Goal: Task Accomplishment & Management: Use online tool/utility

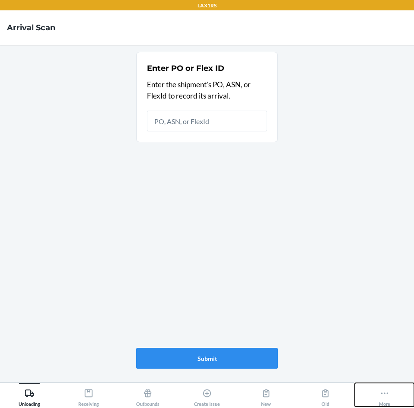
click at [375, 397] on button "More" at bounding box center [384, 395] width 59 height 24
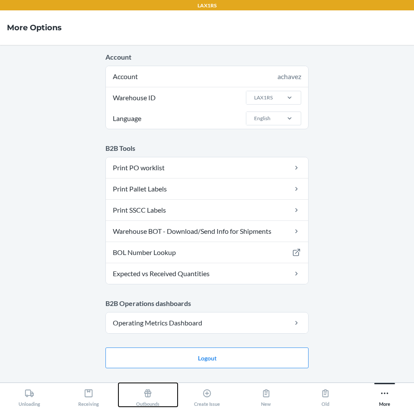
click at [144, 395] on icon at bounding box center [148, 394] width 10 height 10
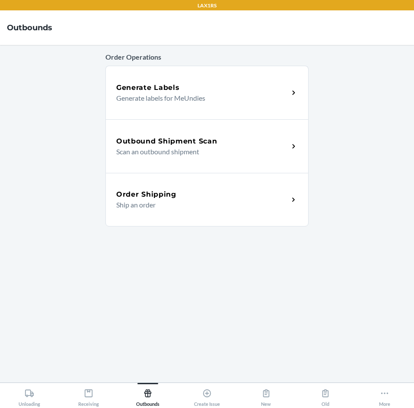
click at [223, 196] on div "Order Shipping" at bounding box center [202, 194] width 173 height 10
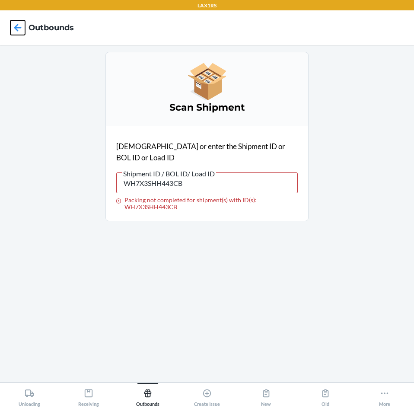
click at [11, 25] on icon at bounding box center [17, 27] width 15 height 15
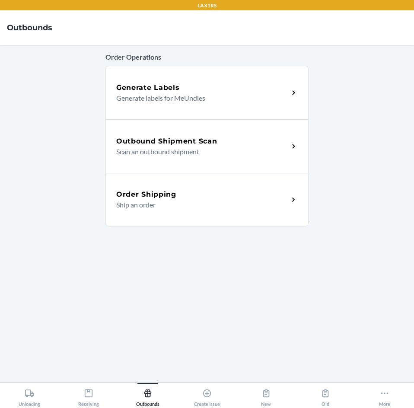
click at [201, 147] on p "Scan an outbound shipment" at bounding box center [199, 152] width 166 height 10
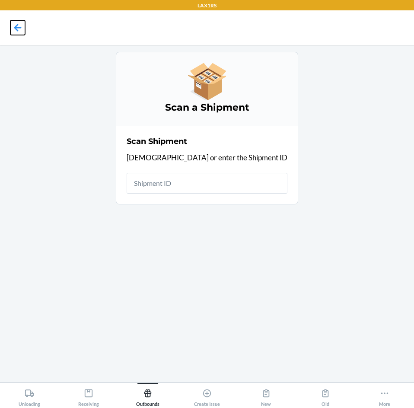
click at [22, 24] on icon at bounding box center [17, 27] width 15 height 15
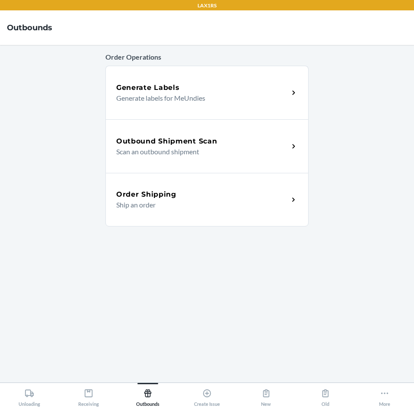
click at [192, 153] on p "Scan an outbound shipment" at bounding box center [199, 152] width 166 height 10
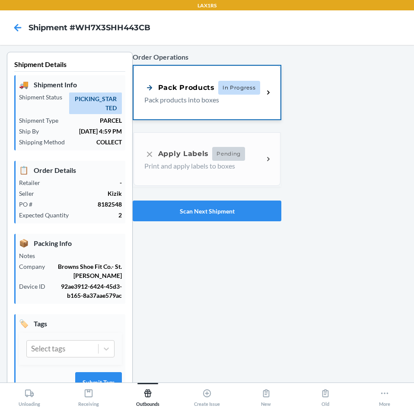
click at [231, 98] on p "Pack products into boxes" at bounding box center [200, 100] width 112 height 10
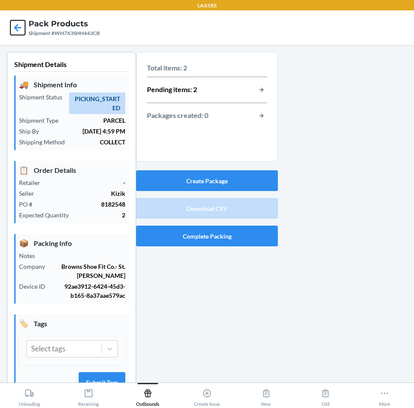
click at [23, 30] on icon at bounding box center [17, 27] width 15 height 15
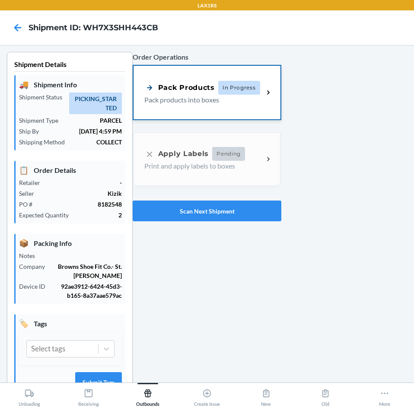
click at [244, 98] on p "Pack products into boxes" at bounding box center [200, 100] width 112 height 10
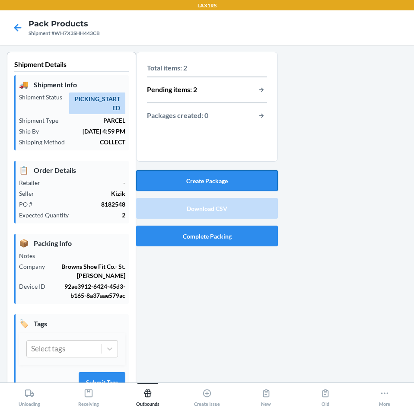
click at [225, 176] on button "Create Package" at bounding box center [207, 180] width 142 height 21
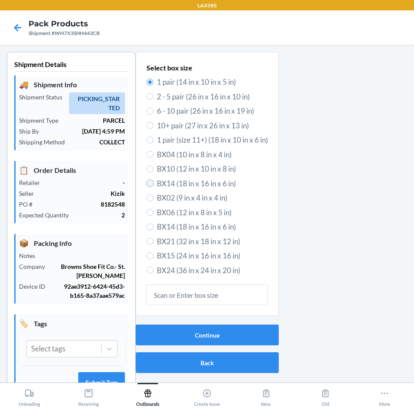
click at [147, 180] on input "BX14 (18 in x 16 in x 6 in)" at bounding box center [150, 183] width 7 height 7
radio input "true"
radio input "false"
click at [203, 335] on button "Continue" at bounding box center [207, 335] width 143 height 21
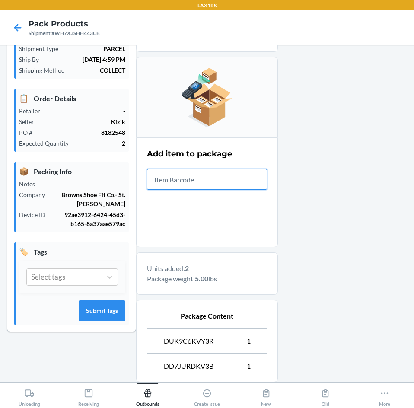
scroll to position [160, 0]
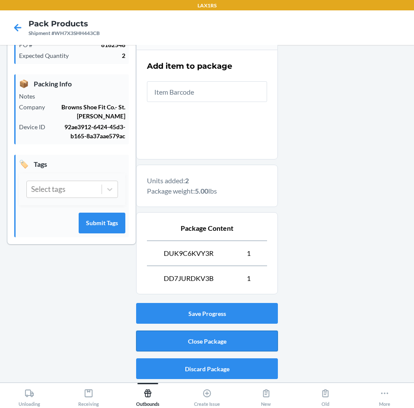
click at [198, 333] on button "Close Package" at bounding box center [207, 341] width 142 height 21
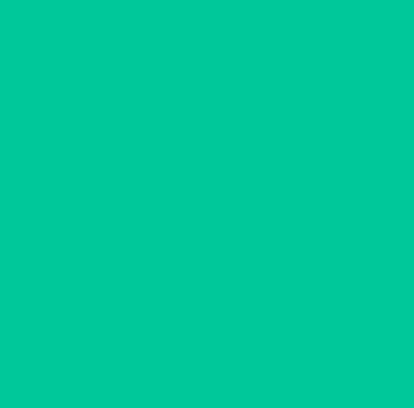
scroll to position [17, 0]
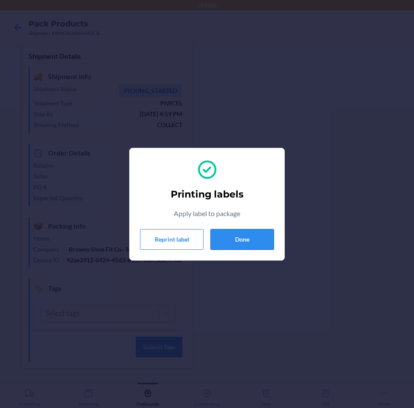
click at [257, 248] on button "Done" at bounding box center [243, 239] width 64 height 21
click at [207, 243] on div "Printing labels Apply label to package Reprint label Done" at bounding box center [207, 213] width 0 height 339
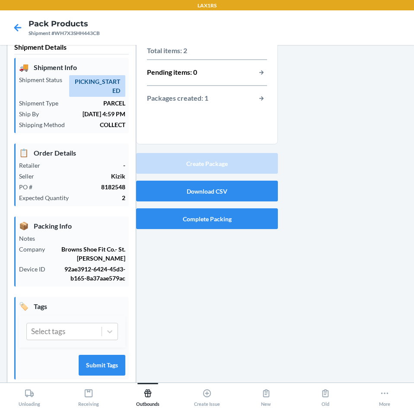
scroll to position [0, 0]
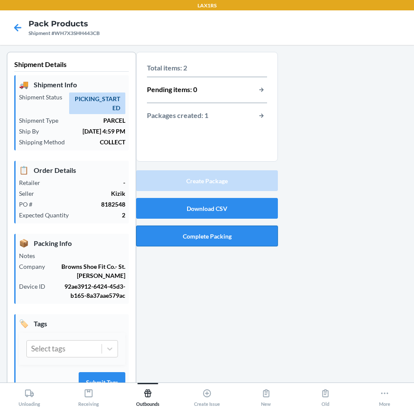
click at [210, 234] on button "Complete Packing" at bounding box center [207, 236] width 142 height 21
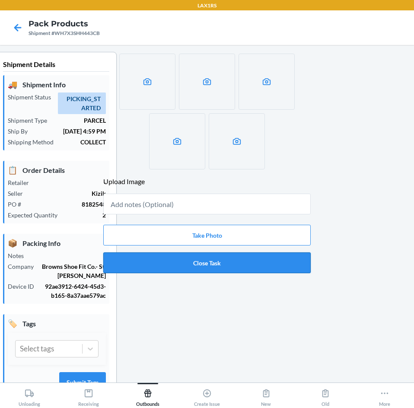
click at [230, 265] on button "Close Task" at bounding box center [207, 263] width 208 height 21
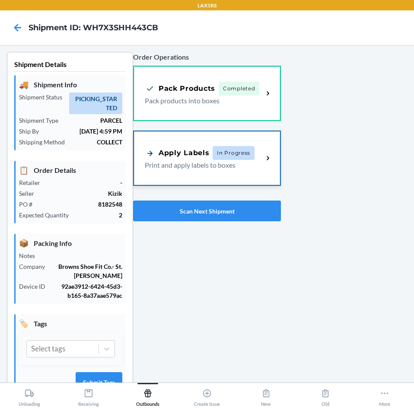
click at [247, 168] on p "Print and apply labels to boxes" at bounding box center [201, 165] width 112 height 10
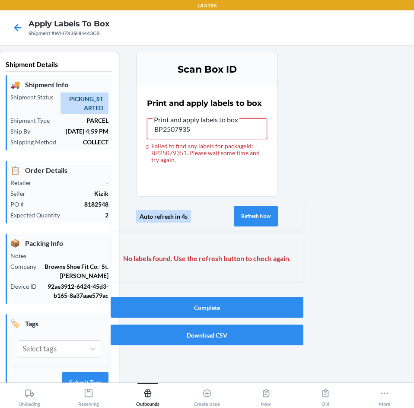
type input "BP25079351"
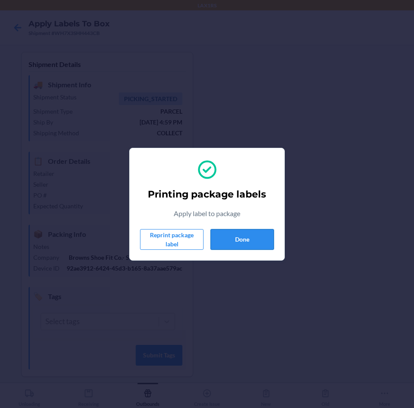
click at [219, 246] on button "Done" at bounding box center [243, 239] width 64 height 21
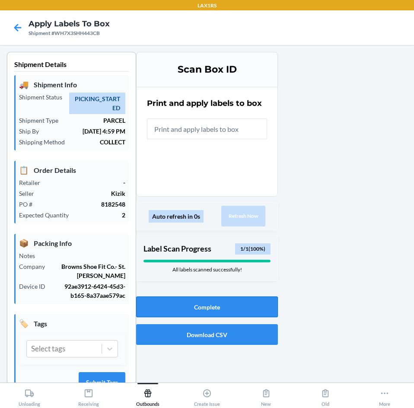
click at [199, 310] on button "Complete" at bounding box center [207, 307] width 142 height 21
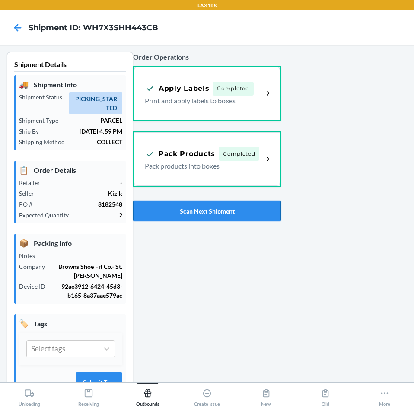
click at [197, 209] on button "Scan Next Shipment" at bounding box center [207, 211] width 148 height 21
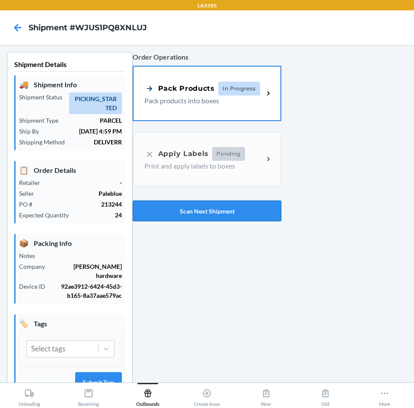
click at [239, 211] on button "Scan Next Shipment" at bounding box center [207, 211] width 149 height 21
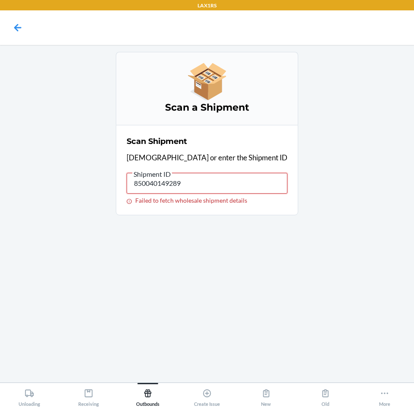
click at [217, 180] on input "850040149289" at bounding box center [207, 183] width 161 height 21
type input "8"
click at [15, 31] on icon at bounding box center [17, 27] width 15 height 15
click at [18, 27] on icon at bounding box center [17, 27] width 7 height 7
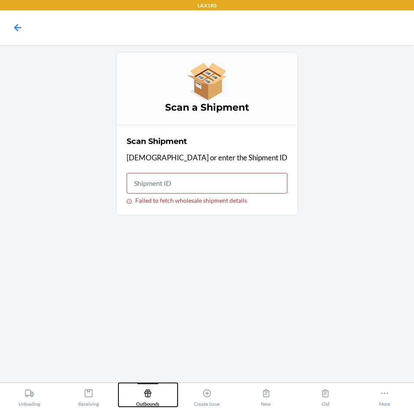
click at [145, 399] on div "Outbounds" at bounding box center [147, 396] width 23 height 22
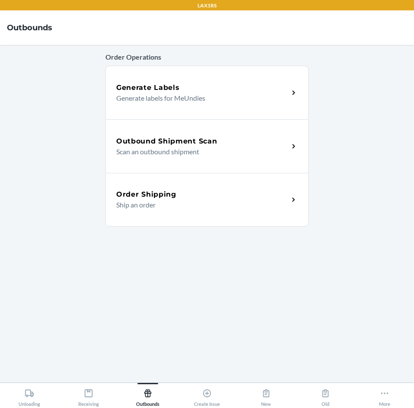
click at [254, 149] on p "Scan an outbound shipment" at bounding box center [199, 152] width 166 height 10
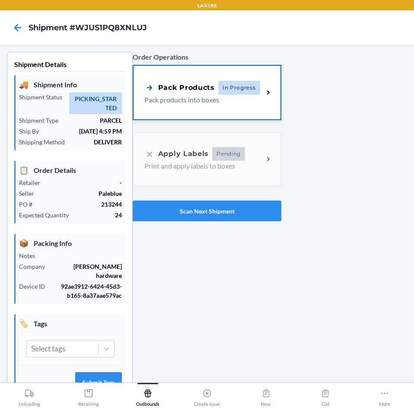
click at [238, 90] on span "In Progress" at bounding box center [239, 88] width 42 height 14
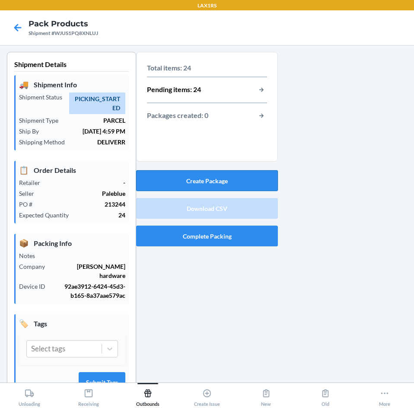
click at [170, 176] on button "Create Package" at bounding box center [207, 180] width 142 height 21
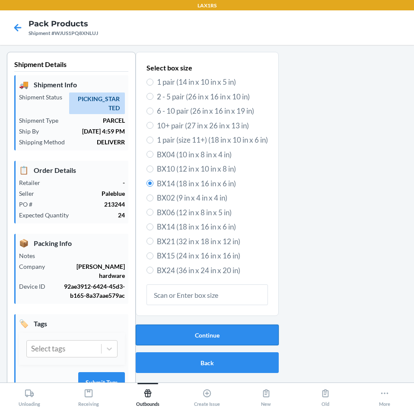
click at [173, 335] on button "Continue" at bounding box center [207, 335] width 143 height 21
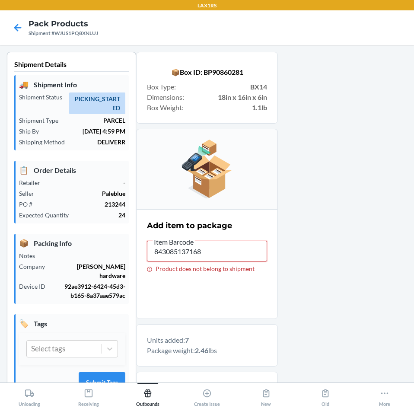
click at [208, 254] on input "843085137168" at bounding box center [207, 251] width 120 height 21
type input "8"
click at [208, 253] on input "850040149289" at bounding box center [207, 251] width 120 height 21
type input "8"
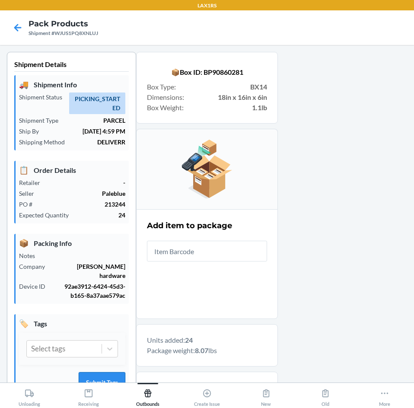
click at [99, 373] on button "Submit Tags" at bounding box center [102, 382] width 47 height 21
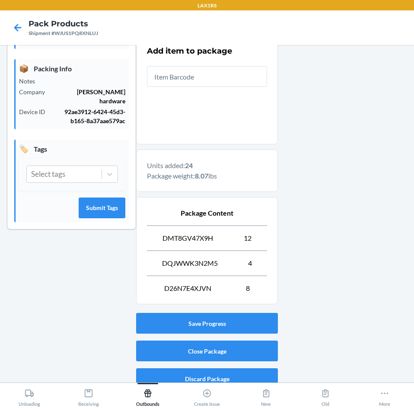
scroll to position [185, 0]
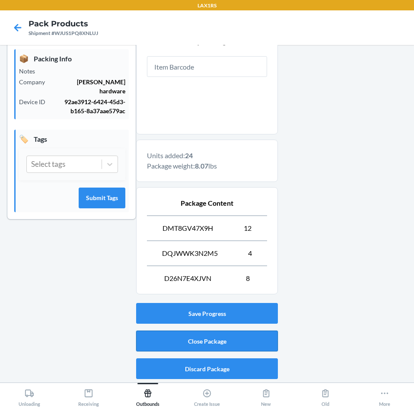
click at [235, 338] on button "Close Package" at bounding box center [207, 341] width 142 height 21
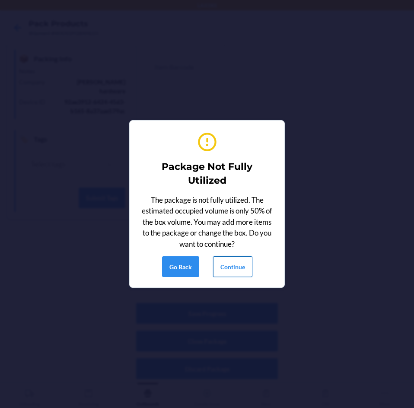
click at [232, 266] on button "Continue" at bounding box center [232, 266] width 39 height 21
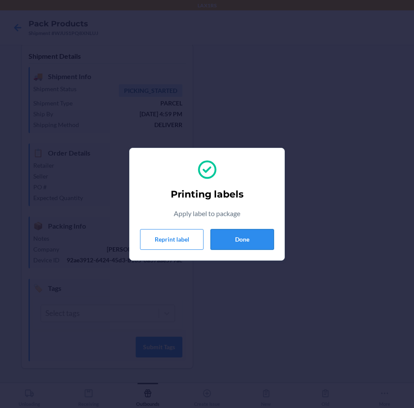
click at [259, 244] on button "Done" at bounding box center [243, 239] width 64 height 21
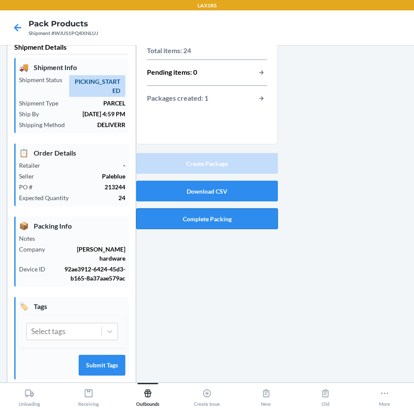
click at [238, 216] on button "Complete Packing" at bounding box center [207, 218] width 142 height 21
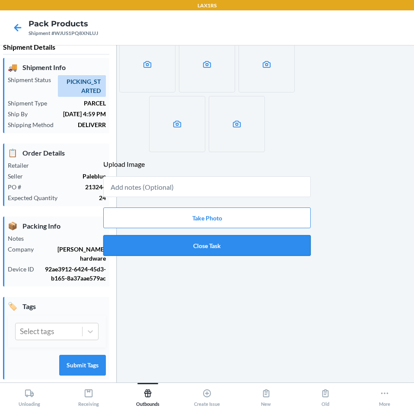
click at [234, 244] on button "Close Task" at bounding box center [207, 245] width 208 height 21
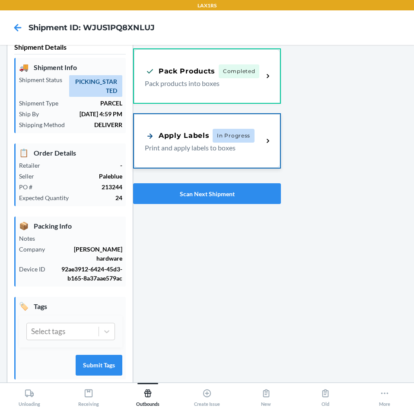
click at [228, 137] on span "In Progress" at bounding box center [234, 136] width 42 height 14
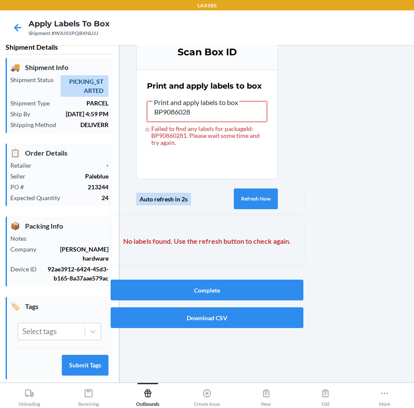
type input "BP90860281"
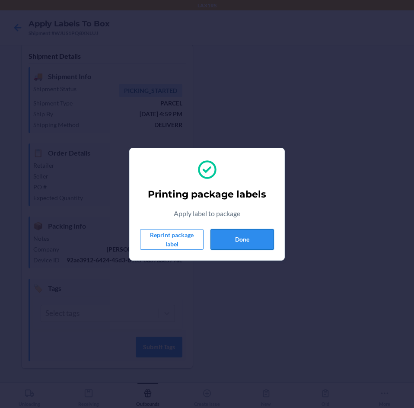
click at [259, 240] on button "Done" at bounding box center [243, 239] width 64 height 21
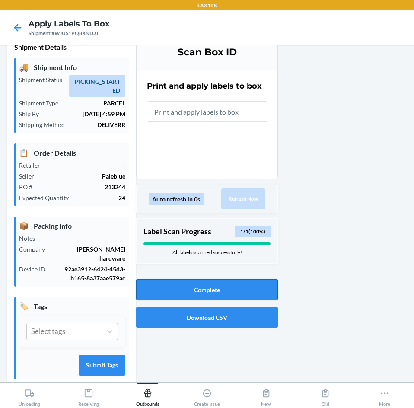
click at [247, 288] on button "Complete" at bounding box center [207, 289] width 142 height 21
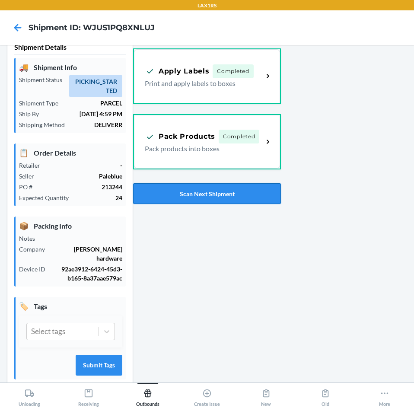
click at [254, 192] on button "Scan Next Shipment" at bounding box center [207, 193] width 148 height 21
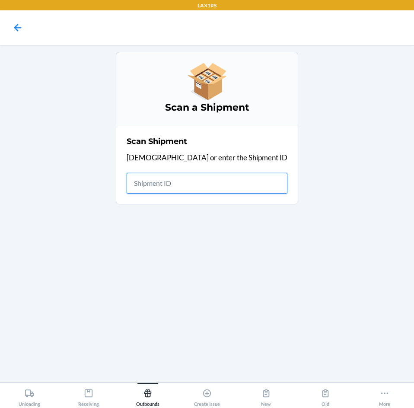
click at [194, 183] on input "text" at bounding box center [207, 183] width 161 height 21
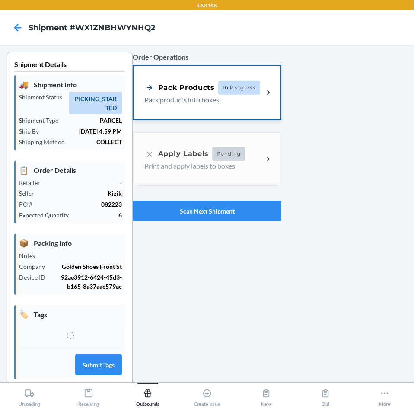
click at [245, 93] on span "In Progress" at bounding box center [239, 88] width 42 height 14
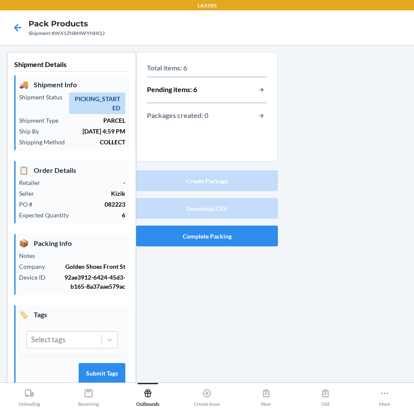
click at [224, 95] on div "Pending items: 6" at bounding box center [207, 89] width 120 height 11
click at [256, 88] on button "button-view-pending-items" at bounding box center [261, 89] width 11 height 11
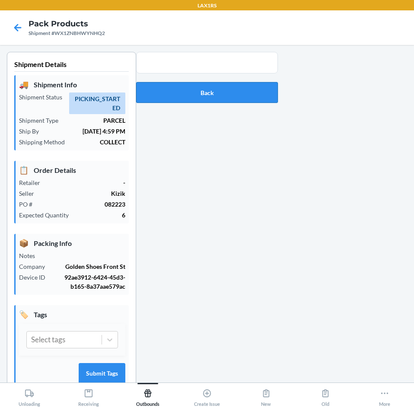
click at [250, 90] on button "Back" at bounding box center [207, 92] width 142 height 21
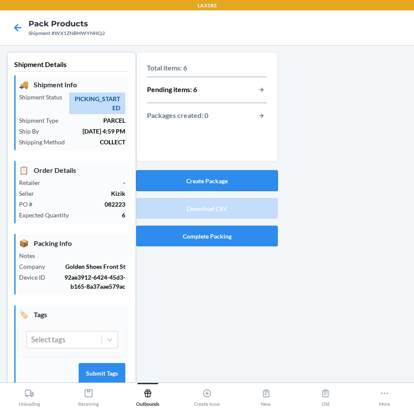
click at [242, 179] on button "Create Package" at bounding box center [207, 180] width 142 height 21
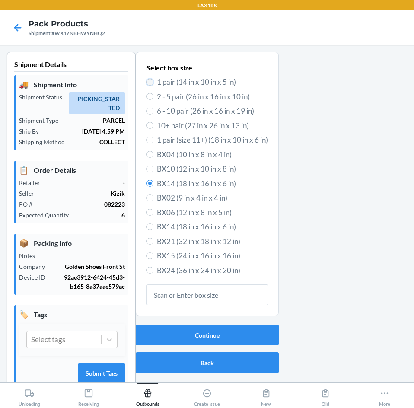
click at [148, 83] on input "1 pair (14 in x 10 in x 5 in)" at bounding box center [150, 82] width 7 height 7
radio input "true"
radio input "false"
click at [188, 333] on button "Continue" at bounding box center [207, 335] width 143 height 21
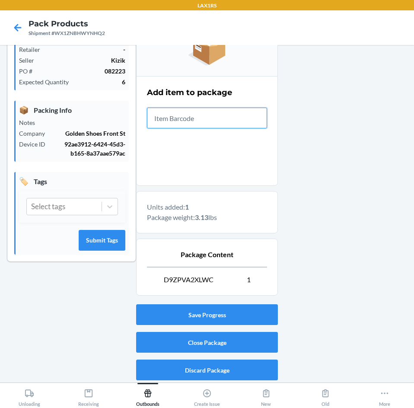
scroll to position [134, 0]
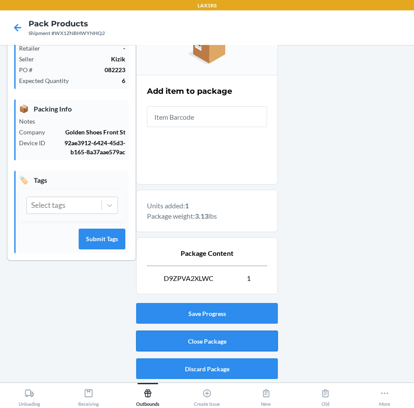
click at [225, 343] on button "Close Package" at bounding box center [207, 341] width 142 height 21
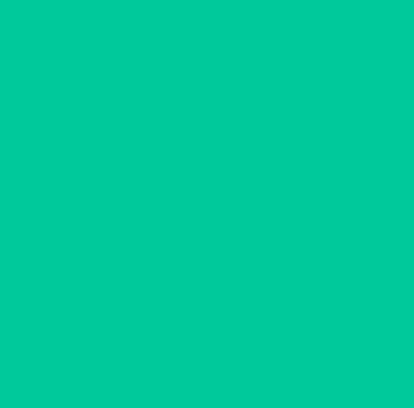
scroll to position [17, 0]
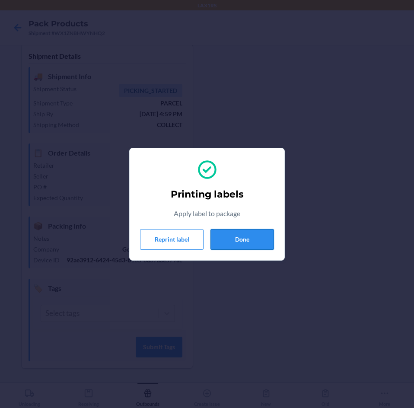
click at [237, 236] on button "Done" at bounding box center [243, 239] width 64 height 21
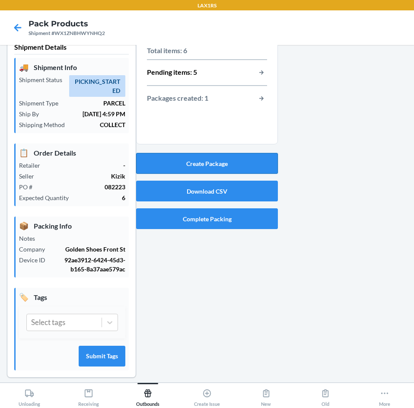
click at [246, 162] on button "Create Package" at bounding box center [207, 163] width 142 height 21
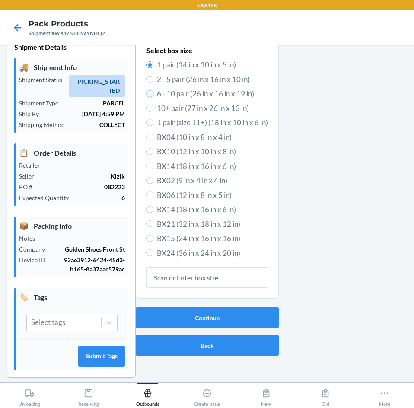
click at [147, 96] on input "6 - 10 pair (26 in x 16 in x 19 in)" at bounding box center [150, 93] width 7 height 7
radio input "true"
radio input "false"
click at [215, 323] on button "Continue" at bounding box center [207, 317] width 143 height 21
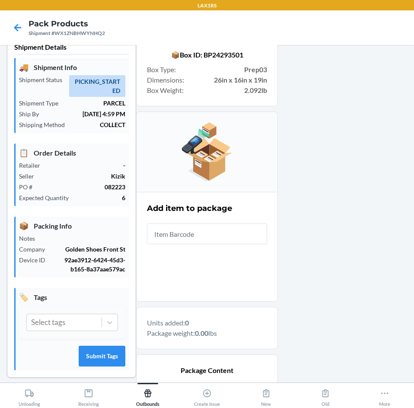
click at [189, 233] on input "text" at bounding box center [207, 234] width 120 height 21
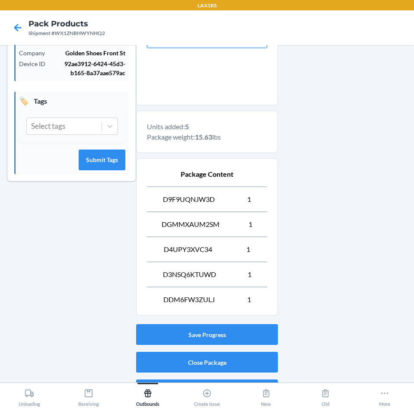
scroll to position [235, 0]
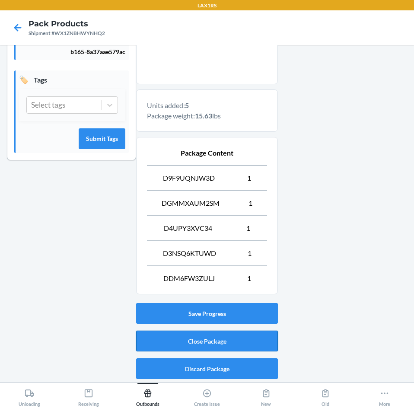
click at [203, 343] on button "Close Package" at bounding box center [207, 341] width 142 height 21
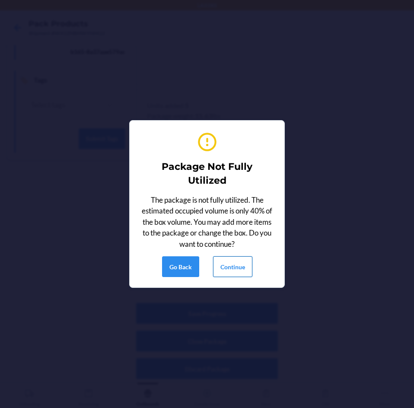
click at [237, 267] on button "Continue" at bounding box center [232, 266] width 39 height 21
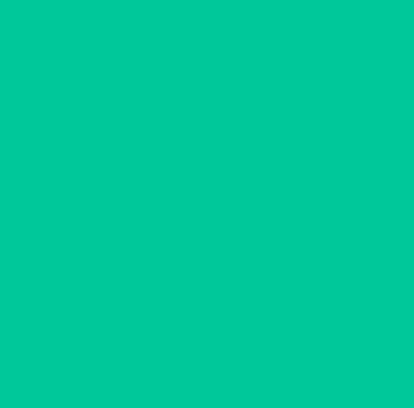
scroll to position [17, 0]
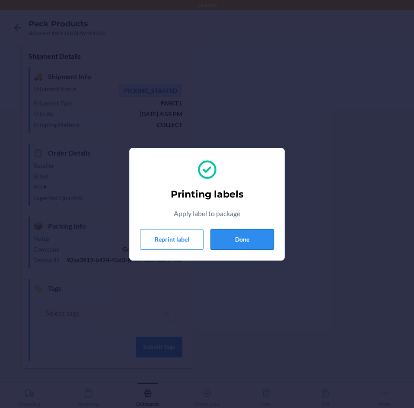
click at [262, 242] on button "Done" at bounding box center [243, 239] width 64 height 21
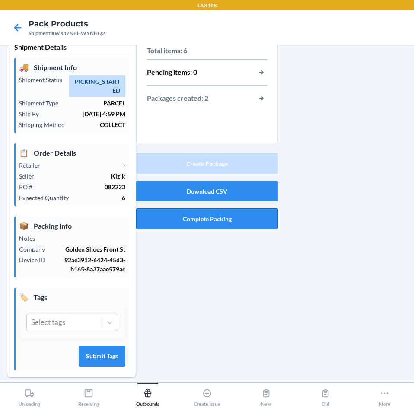
click at [205, 217] on button "Complete Packing" at bounding box center [207, 218] width 142 height 21
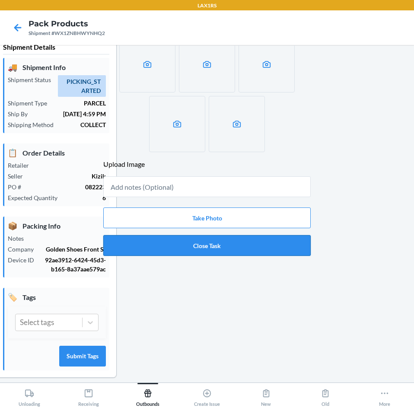
click at [218, 246] on button "Close Task" at bounding box center [207, 245] width 208 height 21
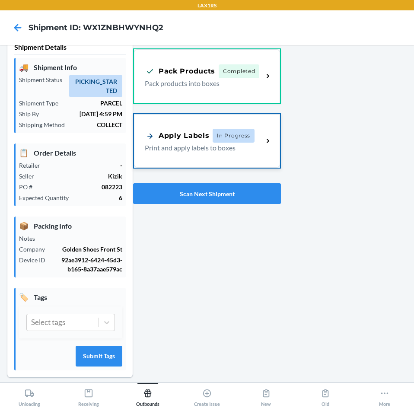
click at [235, 133] on span "In Progress" at bounding box center [234, 136] width 42 height 14
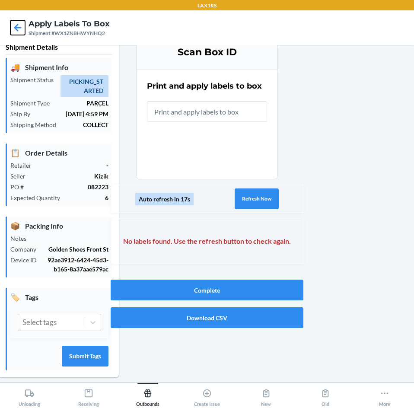
click at [21, 30] on icon at bounding box center [17, 27] width 15 height 15
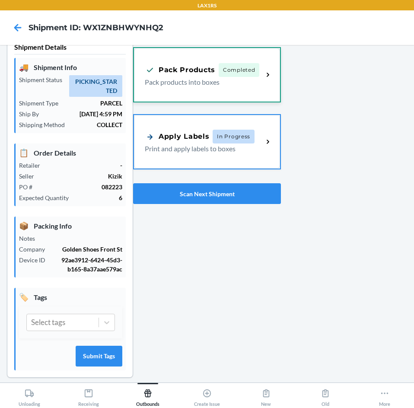
click at [232, 99] on div "Pack Products Completed Pack products into boxes" at bounding box center [207, 75] width 146 height 54
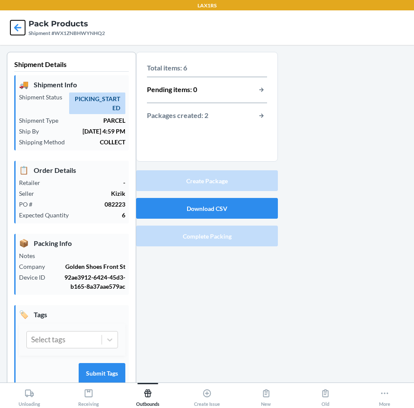
click at [23, 27] on icon at bounding box center [17, 27] width 15 height 15
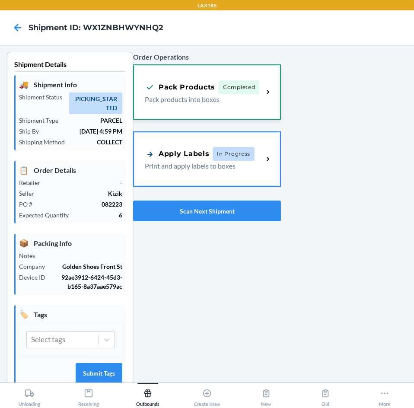
click at [246, 100] on p "Pack products into boxes" at bounding box center [201, 99] width 112 height 10
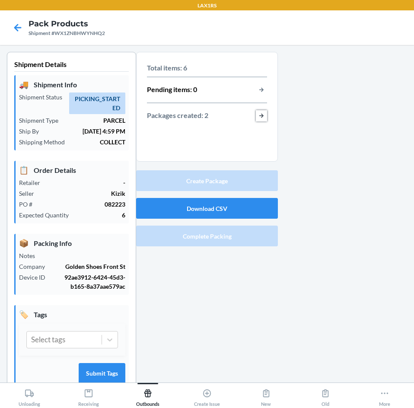
click at [262, 116] on button "button-view-packages-created" at bounding box center [261, 115] width 11 height 11
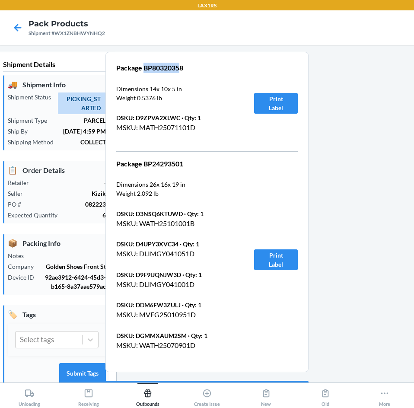
drag, startPoint x: 140, startPoint y: 69, endPoint x: 179, endPoint y: 70, distance: 38.9
click at [179, 70] on p "Package BP80320358" at bounding box center [174, 68] width 117 height 10
click at [178, 78] on div "Package BP80320358 Dimensions 14 x 10 x 5 in Weight 0.5376 lb DSKU: D9ZPVA2XLWC…" at bounding box center [174, 103] width 117 height 81
click at [160, 67] on p "Package BP80320358" at bounding box center [174, 68] width 117 height 10
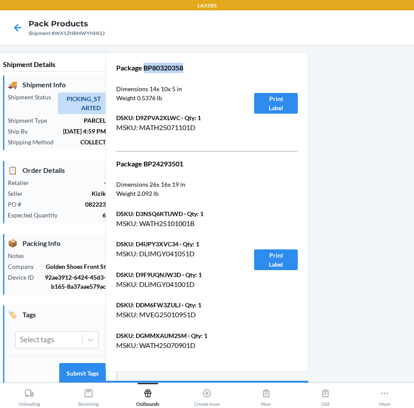
click at [160, 67] on p "Package BP80320358" at bounding box center [174, 68] width 117 height 10
click at [22, 24] on icon at bounding box center [17, 27] width 15 height 15
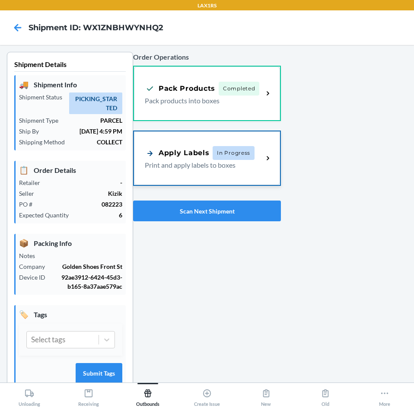
click at [163, 142] on div "Apply Labels In Progress Print and apply labels to boxes" at bounding box center [207, 158] width 146 height 54
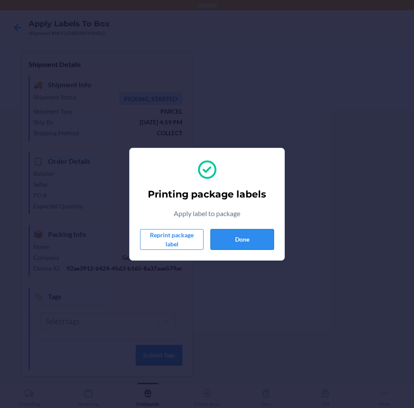
click at [248, 242] on button "Done" at bounding box center [243, 239] width 64 height 21
click at [242, 237] on button "Done" at bounding box center [243, 239] width 64 height 21
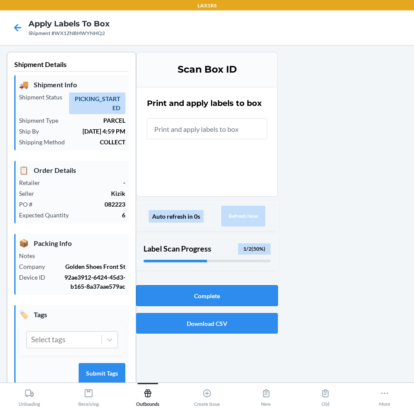
click at [223, 296] on button "Complete" at bounding box center [207, 295] width 142 height 21
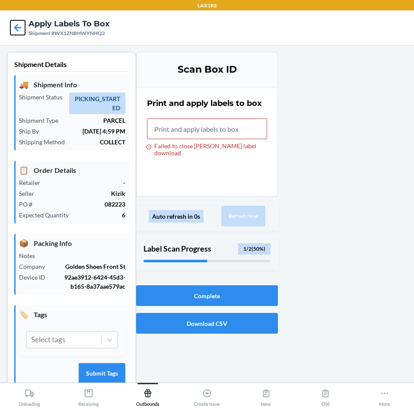
click at [23, 24] on icon at bounding box center [17, 27] width 15 height 15
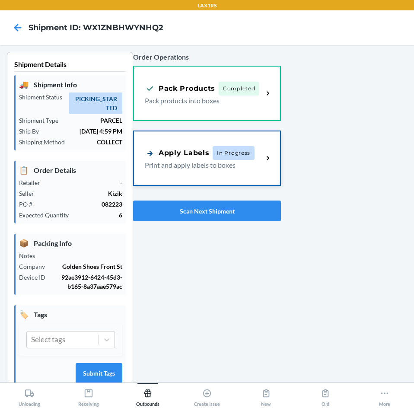
click at [237, 152] on span "In Progress" at bounding box center [234, 153] width 42 height 14
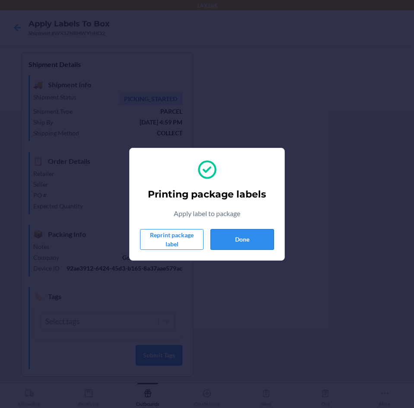
click at [233, 243] on button "Done" at bounding box center [243, 239] width 64 height 21
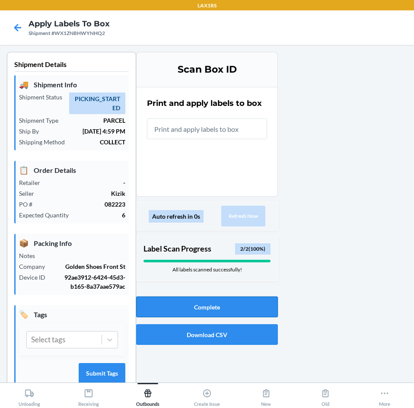
click at [200, 304] on button "Complete" at bounding box center [207, 307] width 142 height 21
